Goal: Find specific page/section: Find specific page/section

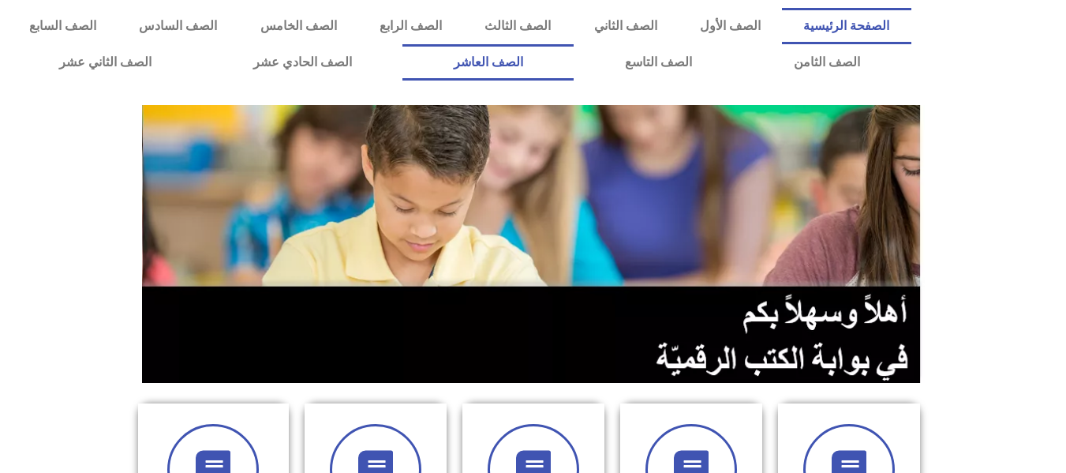
click at [574, 62] on link "الصف العاشر" at bounding box center [488, 62] width 171 height 36
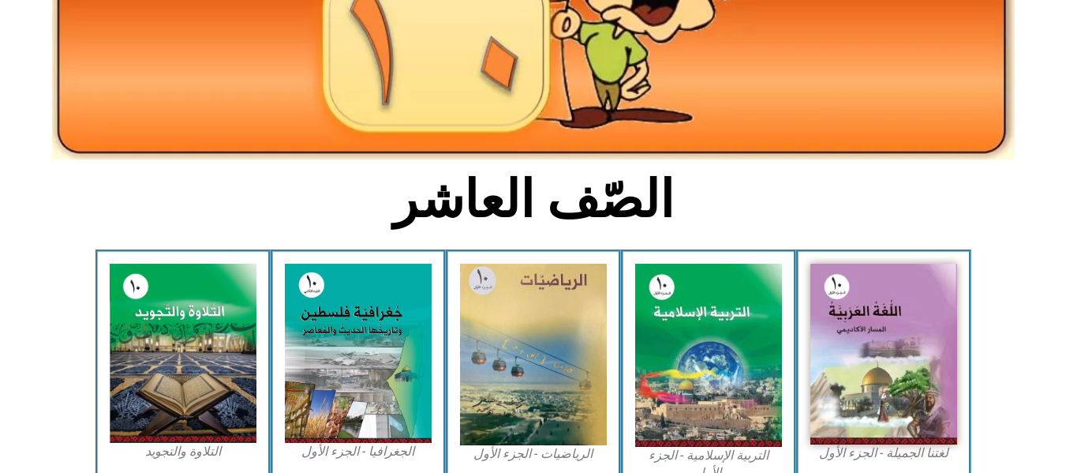
scroll to position [379, 0]
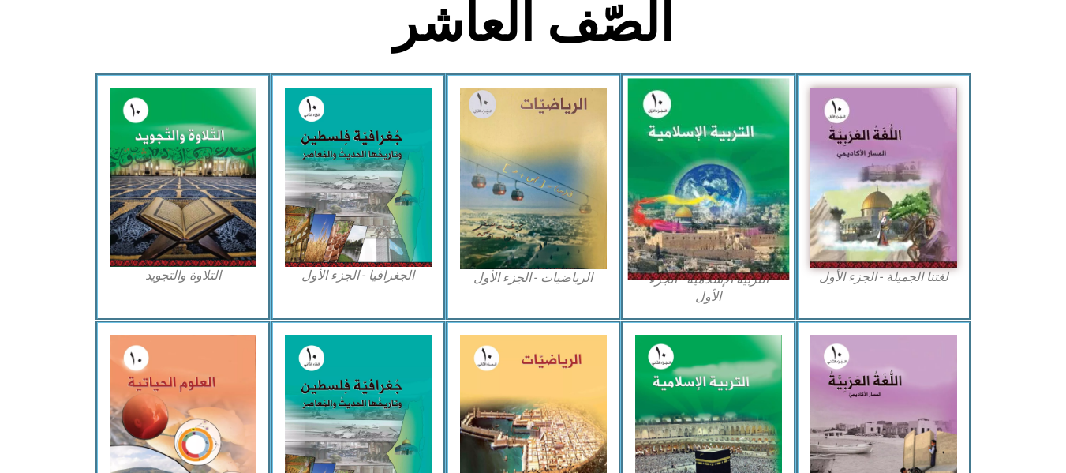
click at [721, 165] on img at bounding box center [709, 179] width 162 height 201
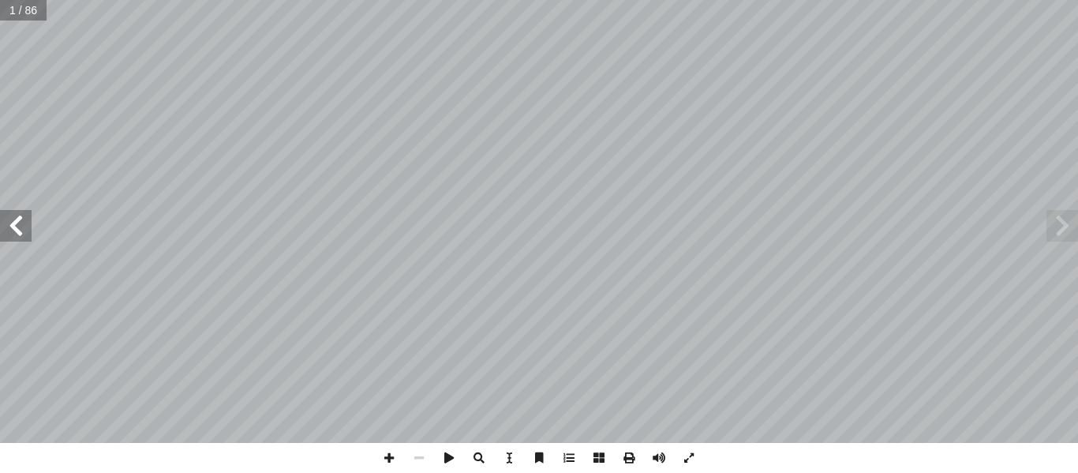
click at [11, 224] on span at bounding box center [16, 226] width 32 height 32
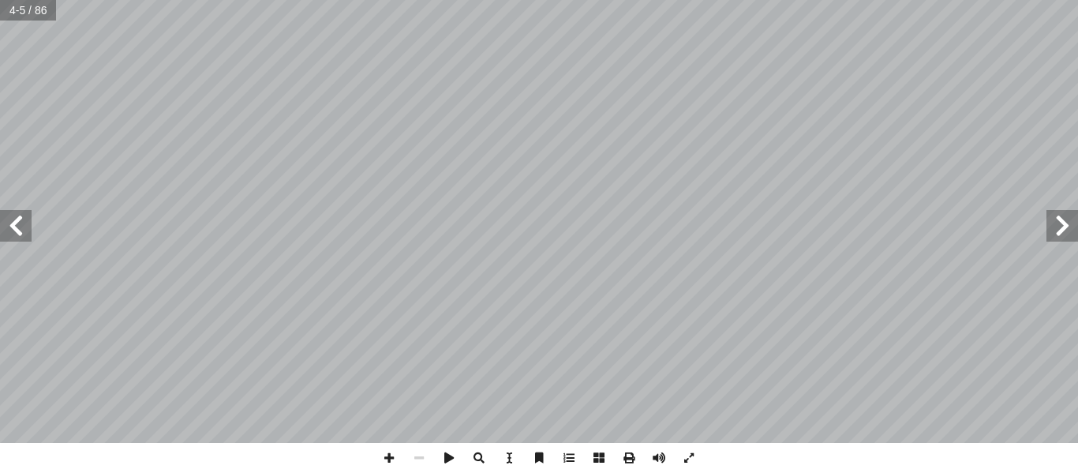
click at [11, 224] on span at bounding box center [16, 226] width 32 height 32
click at [388, 458] on span at bounding box center [389, 458] width 30 height 30
